Goal: Information Seeking & Learning: Learn about a topic

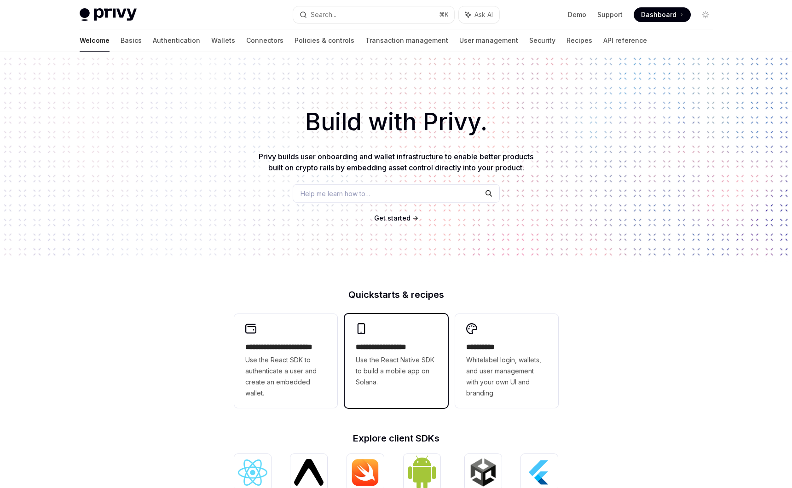
click at [393, 331] on div "**********" at bounding box center [396, 355] width 103 height 83
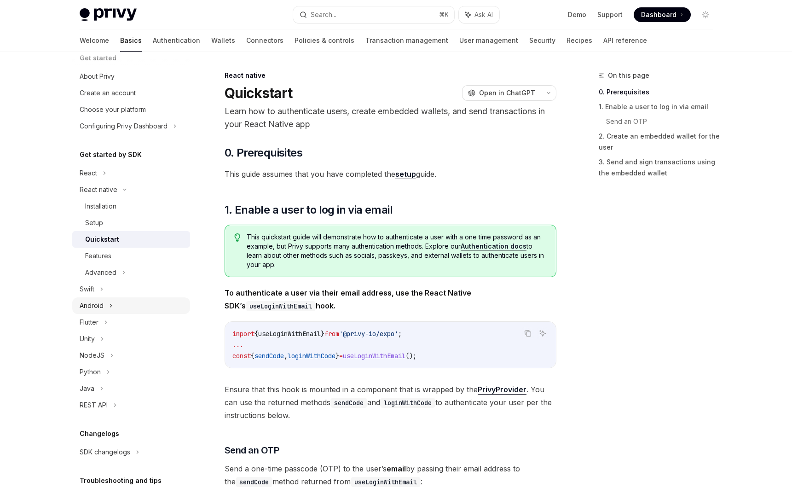
scroll to position [14, 0]
click at [124, 267] on icon at bounding box center [124, 272] width 4 height 11
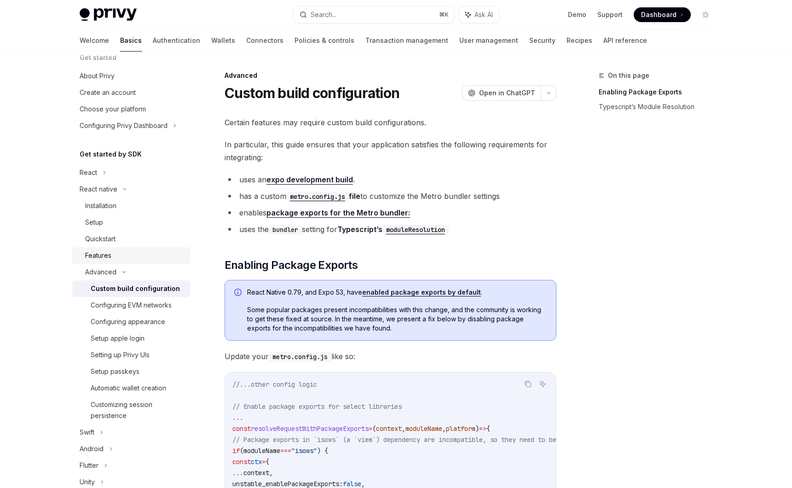
click at [111, 248] on link "Features" at bounding box center [131, 255] width 118 height 17
type textarea "*"
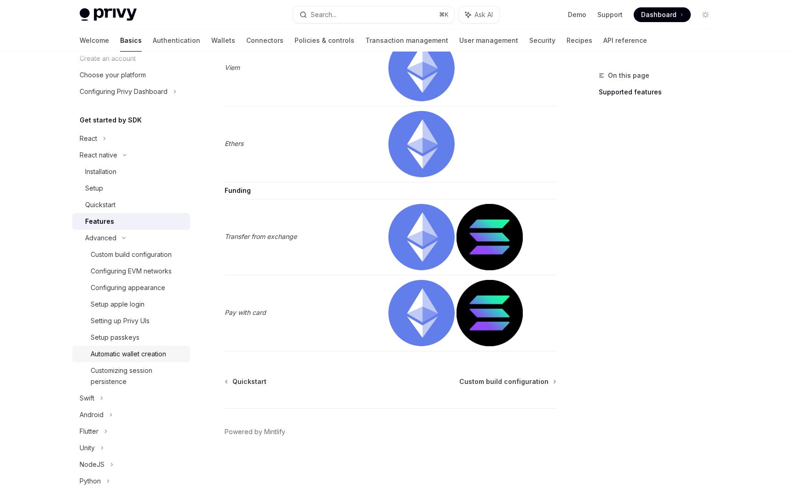
scroll to position [49, 0]
click at [122, 238] on icon at bounding box center [123, 238] width 11 height 4
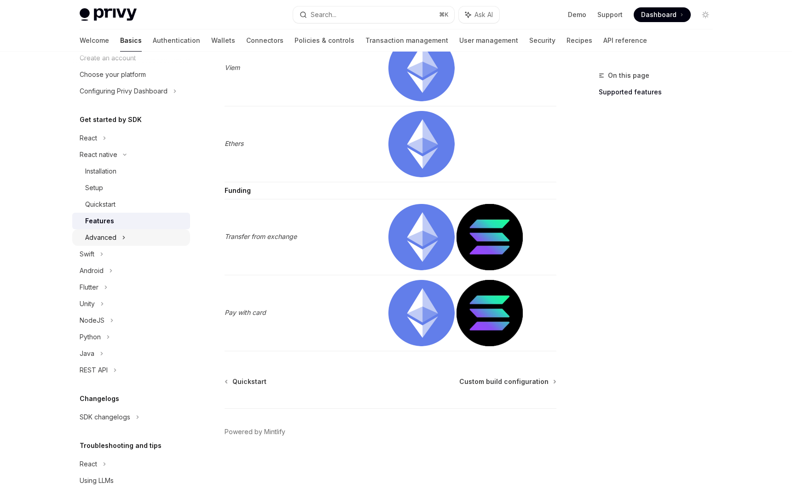
scroll to position [0, 0]
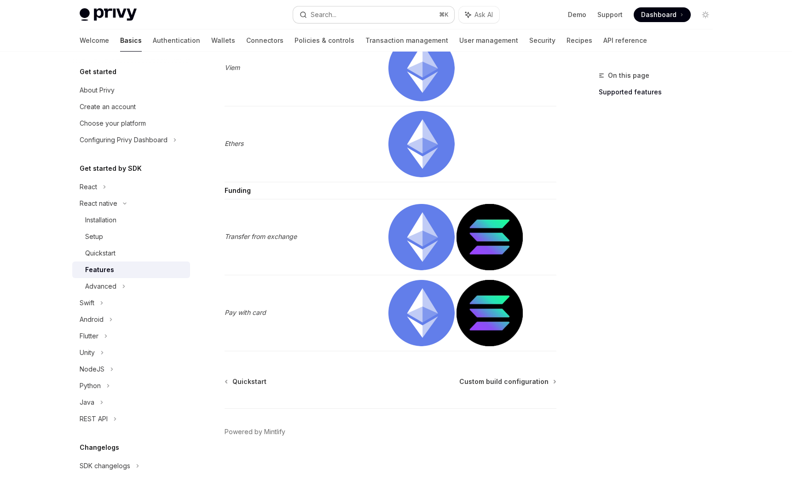
click at [327, 20] on button "Search... ⌘ K" at bounding box center [373, 14] width 161 height 17
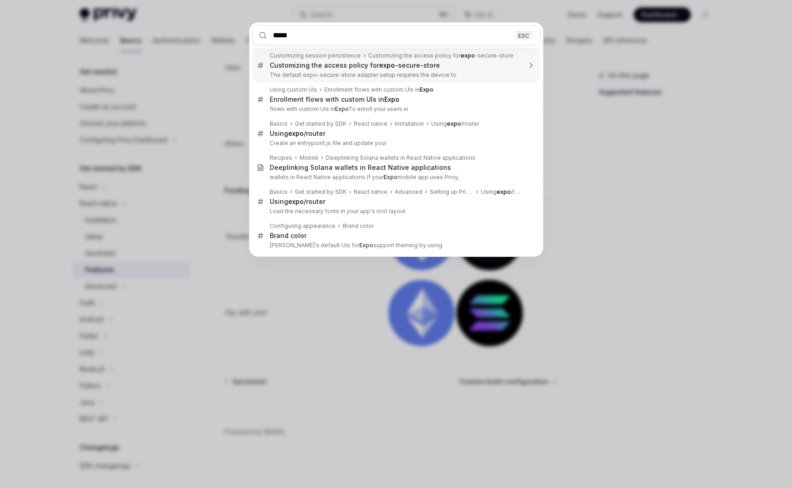
type input "******"
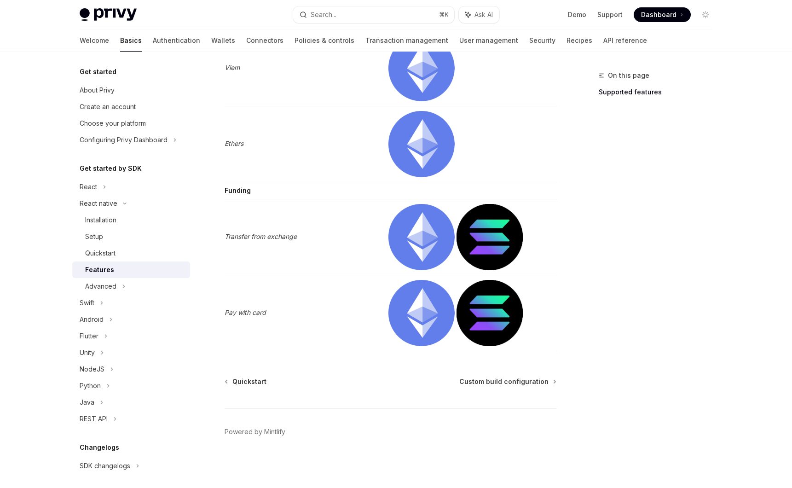
type textarea "*"
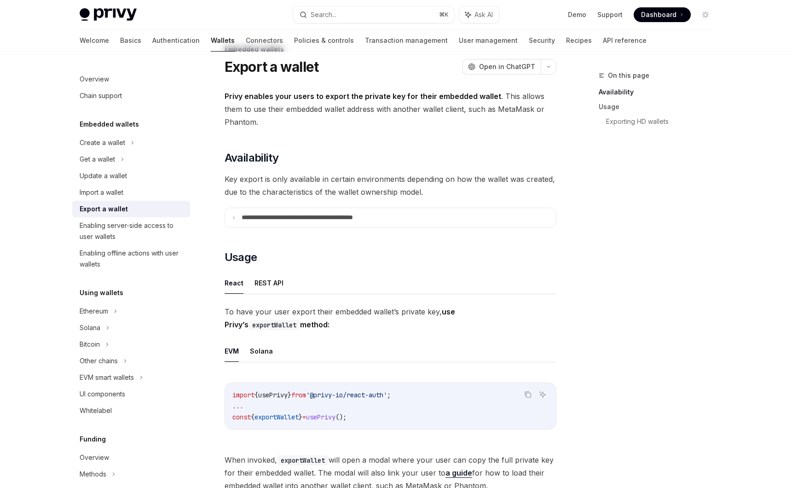
scroll to position [32, 0]
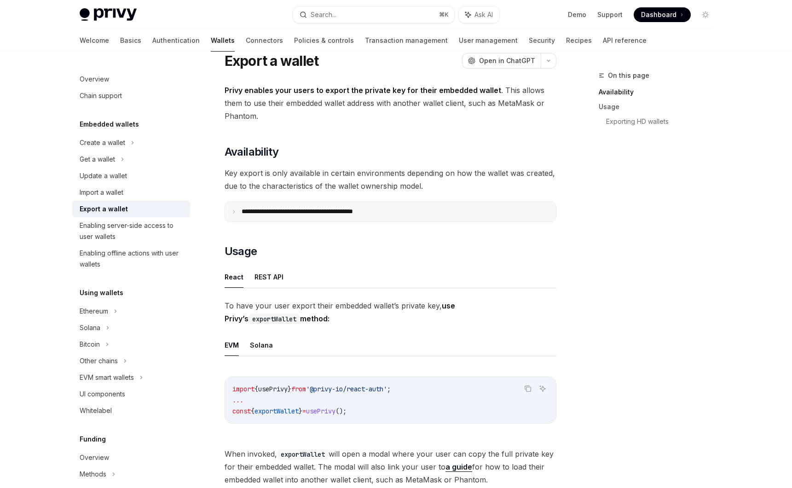
click at [236, 212] on icon at bounding box center [234, 211] width 5 height 5
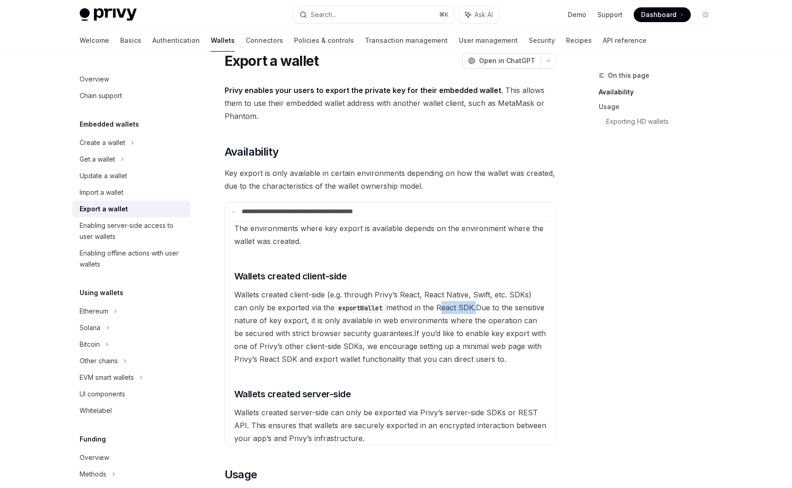
drag, startPoint x: 462, startPoint y: 306, endPoint x: 425, endPoint y: 304, distance: 36.9
click at [425, 304] on span "Wallets created client-side (e.g. through Privy’s React, React Native, Swift, e…" at bounding box center [382, 301] width 297 height 22
click at [417, 319] on span "Due to the sensitive nature of key export, it is only available in web environm…" at bounding box center [389, 320] width 310 height 35
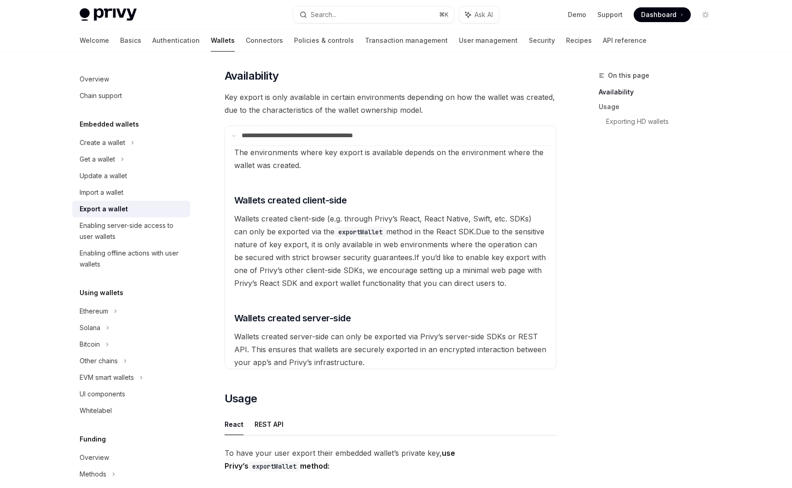
scroll to position [0, 0]
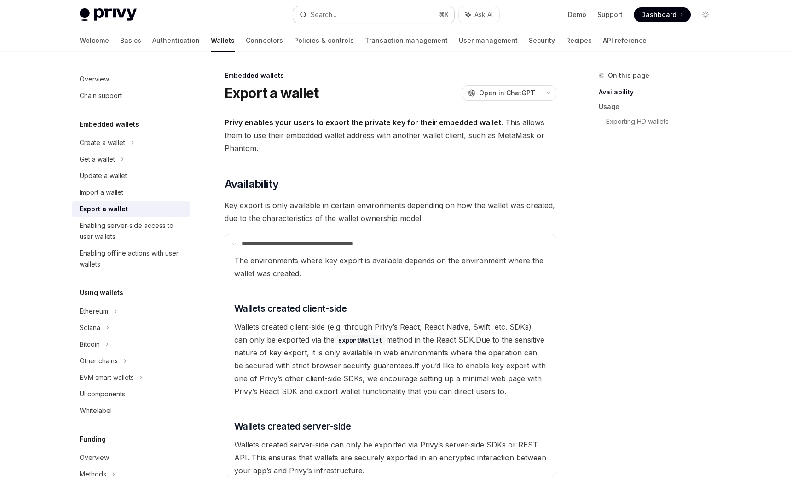
click at [330, 19] on div "Search..." at bounding box center [324, 14] width 26 height 11
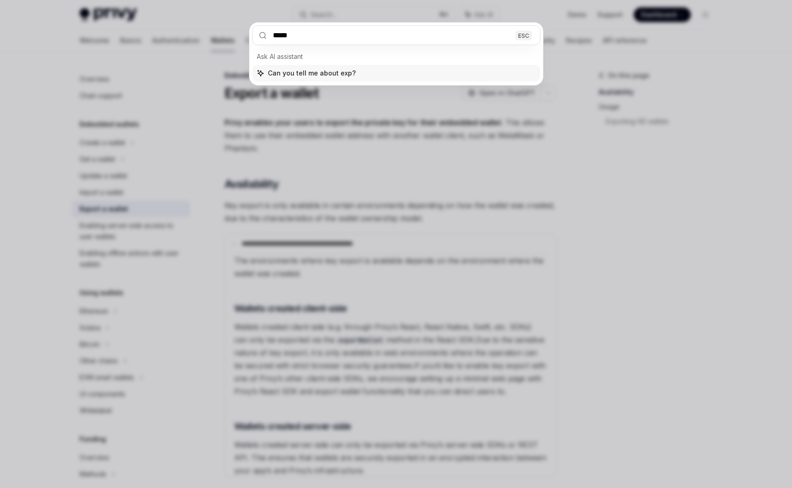
type input "******"
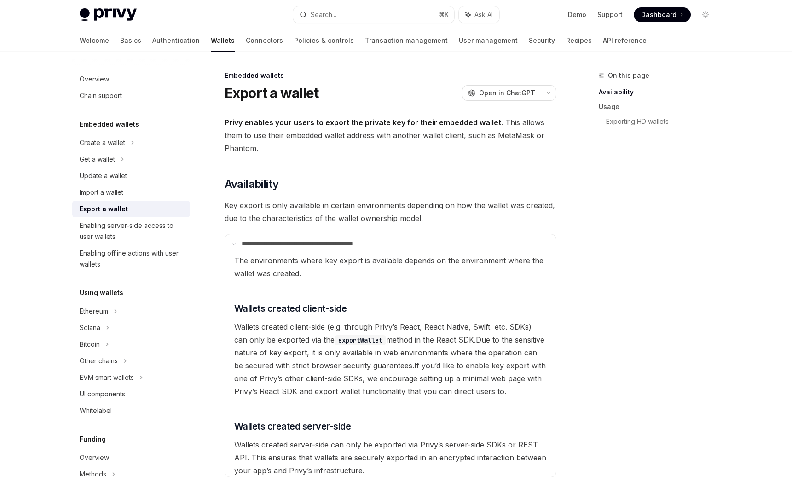
type textarea "*"
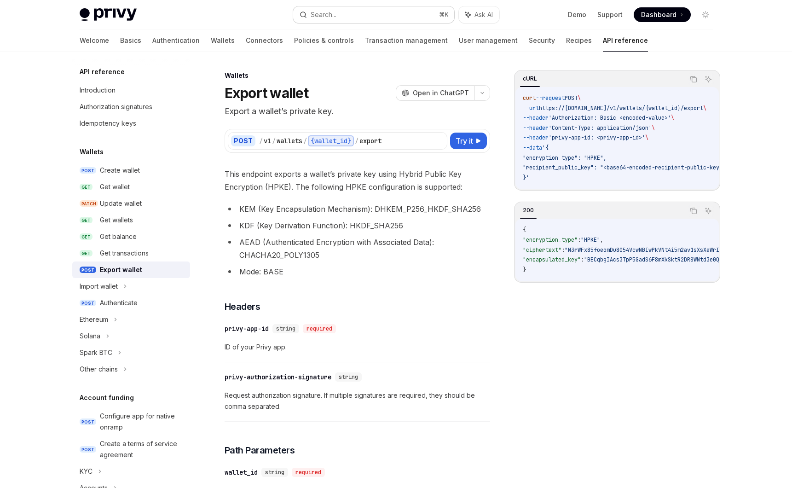
click at [345, 8] on button "Search... ⌘ K" at bounding box center [373, 14] width 161 height 17
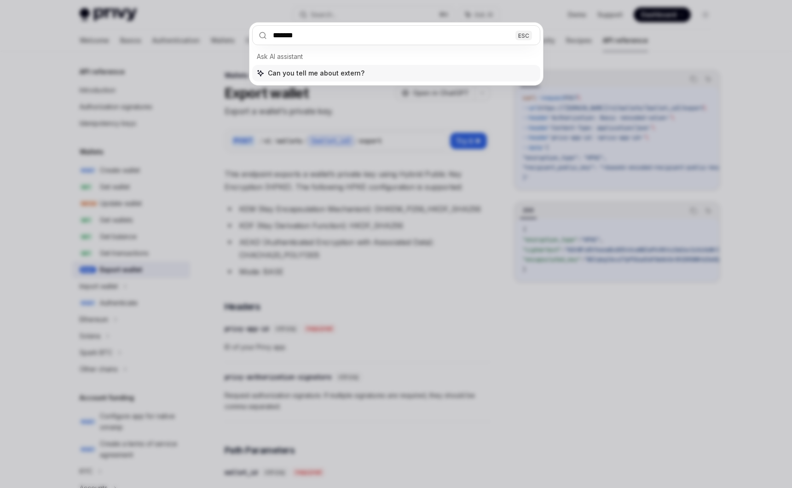
type input "********"
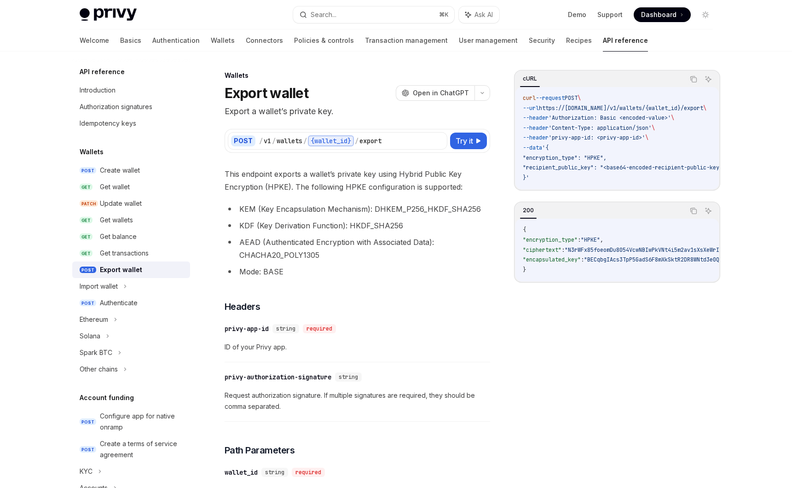
type textarea "*"
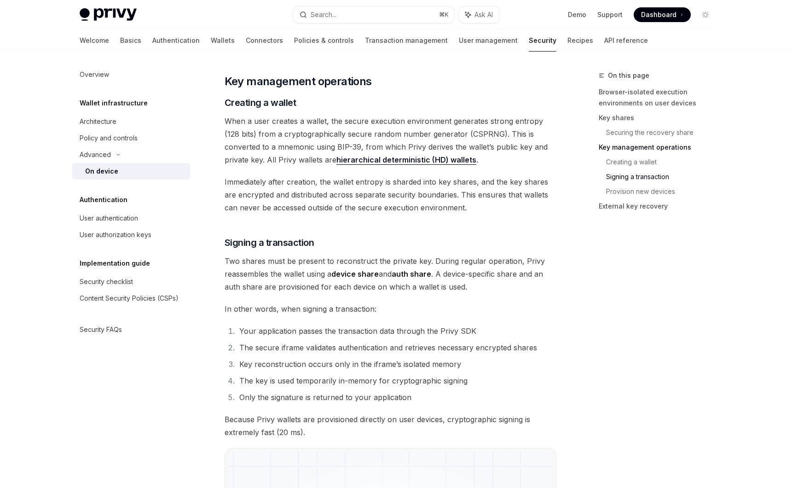
scroll to position [1455, 0]
